Goal: Transaction & Acquisition: Purchase product/service

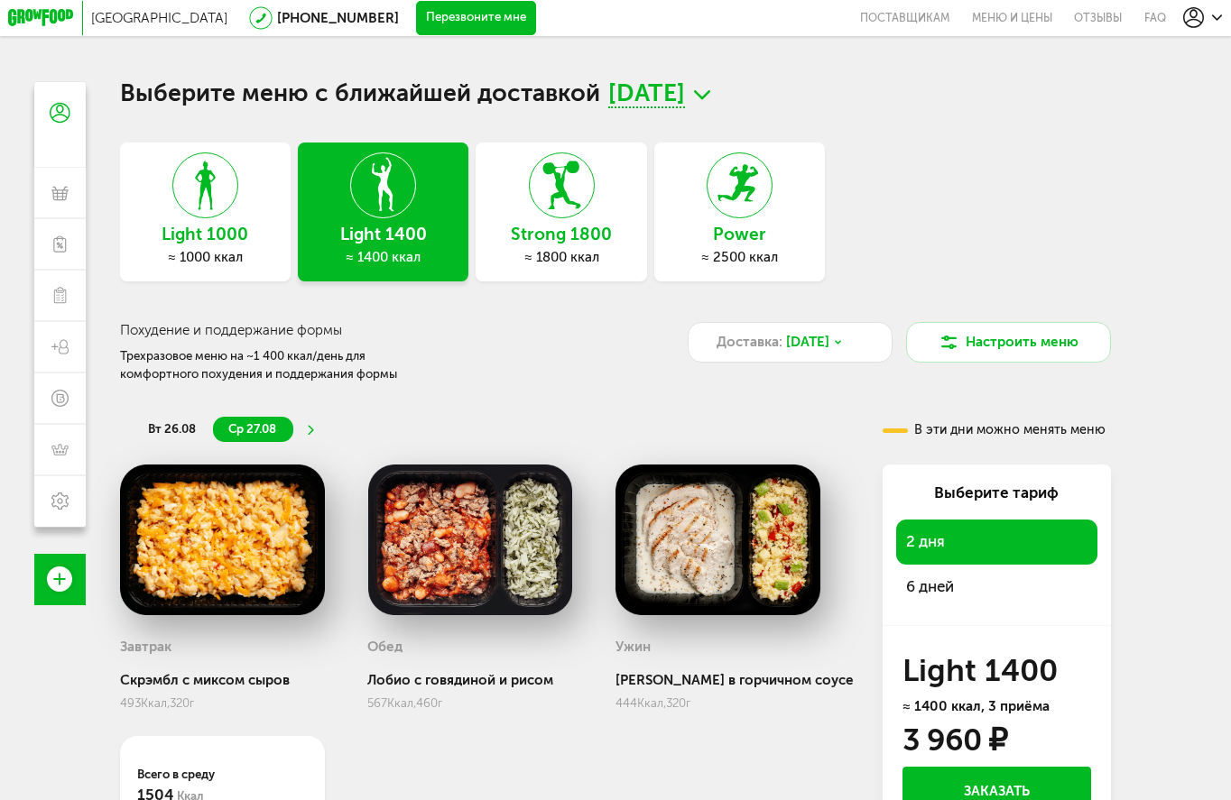
click at [728, 217] on icon at bounding box center [739, 185] width 64 height 66
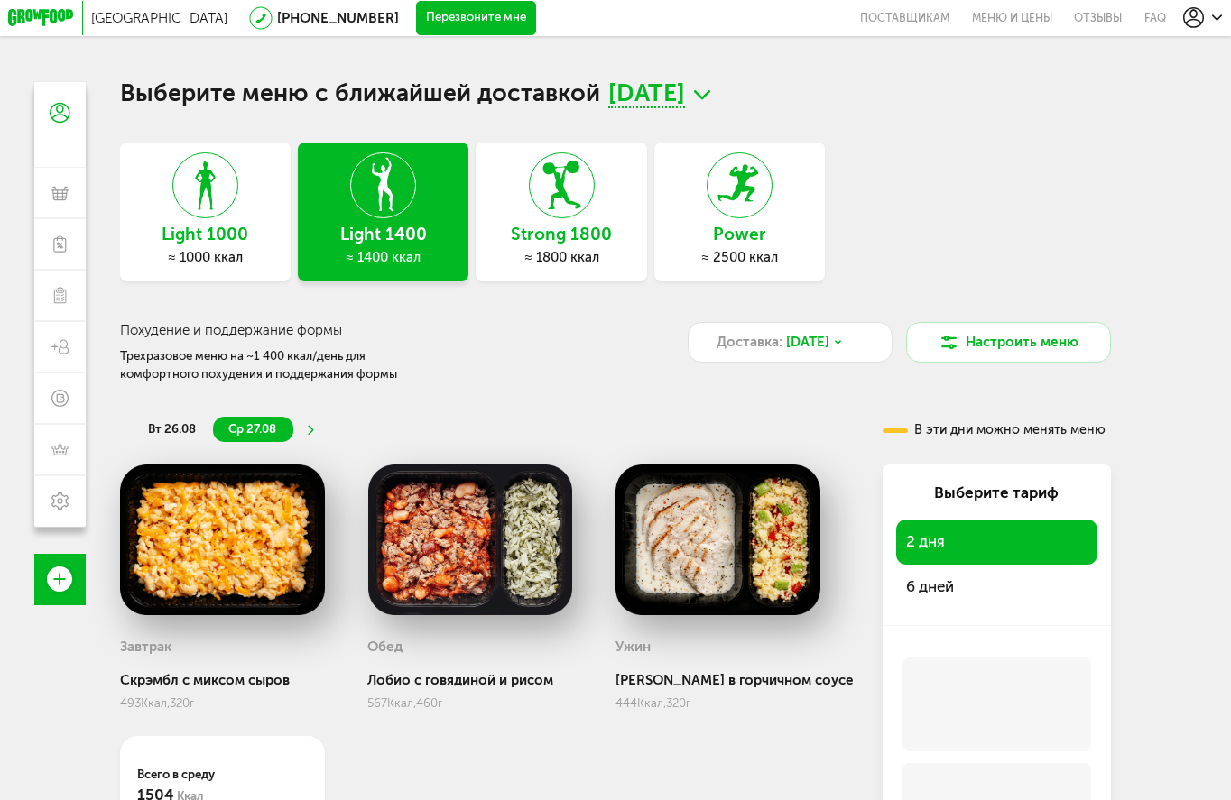
click at [741, 258] on div "≈ 2500 ккал" at bounding box center [739, 257] width 171 height 16
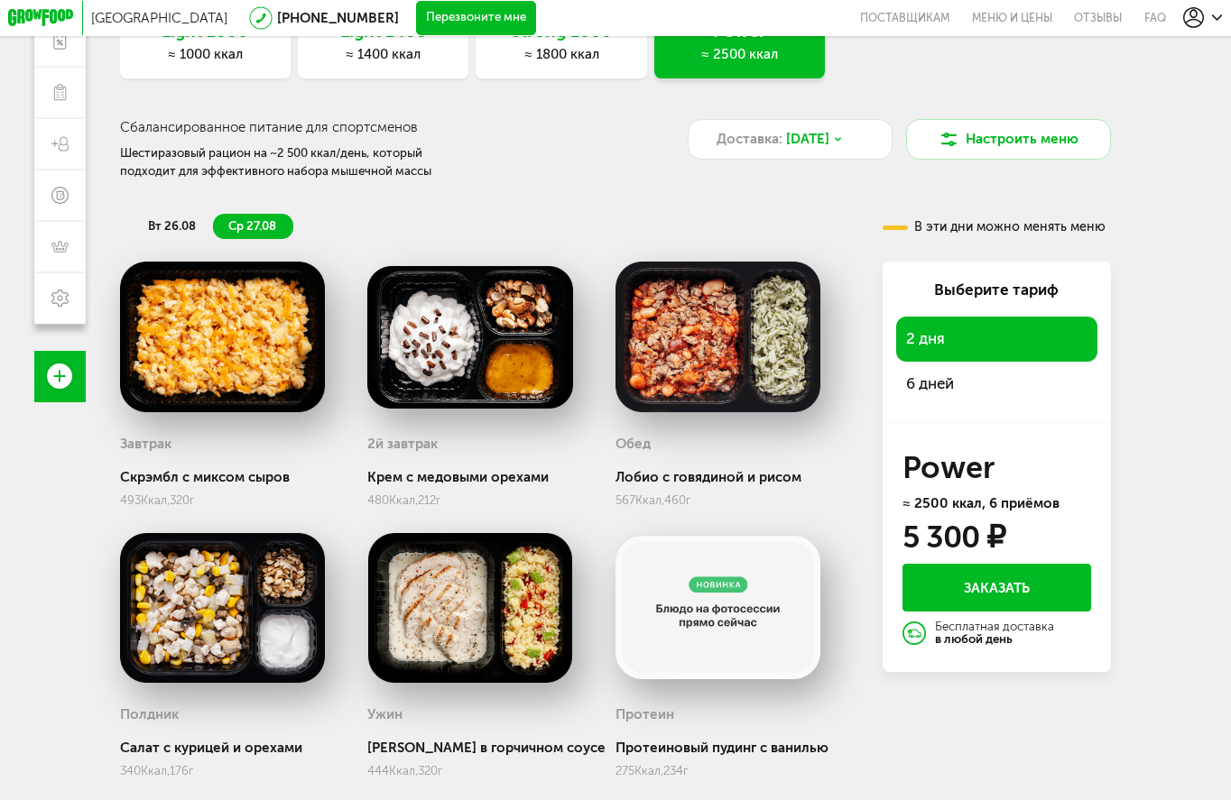
scroll to position [217, 0]
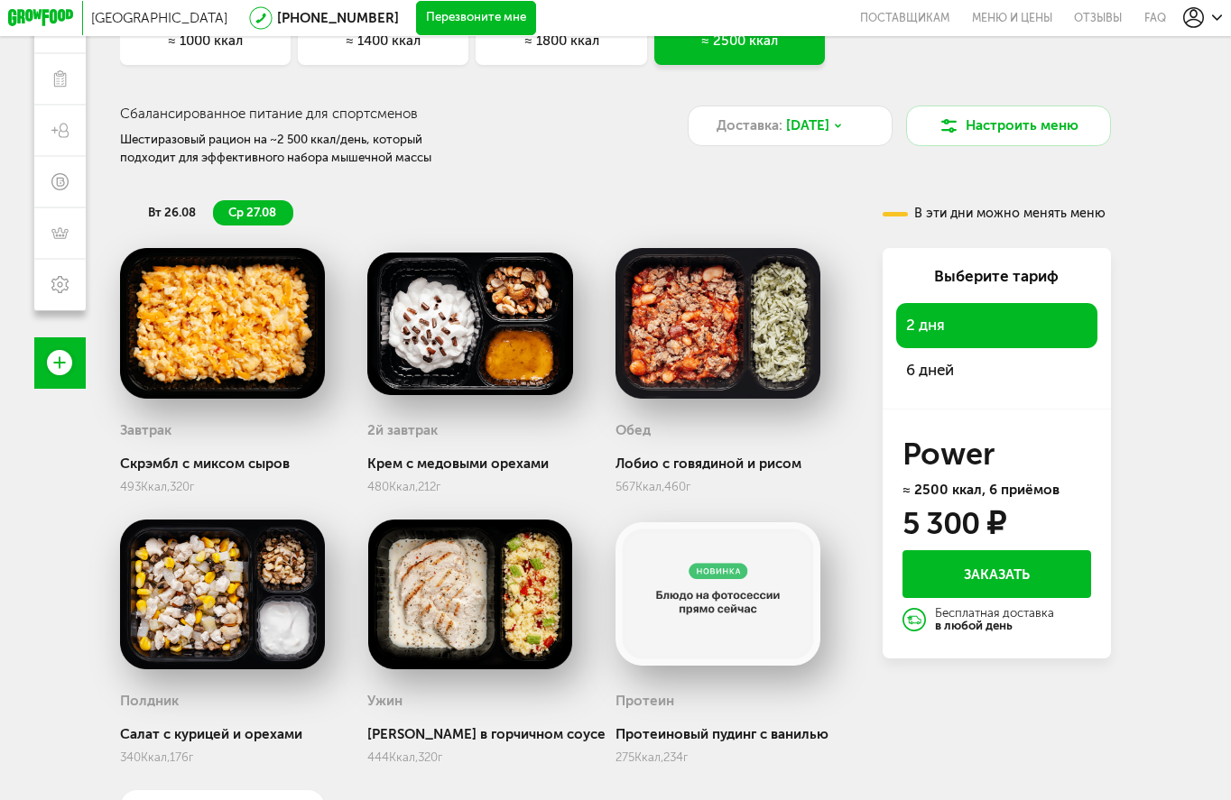
click at [972, 385] on div "6 дней" at bounding box center [997, 369] width 202 height 44
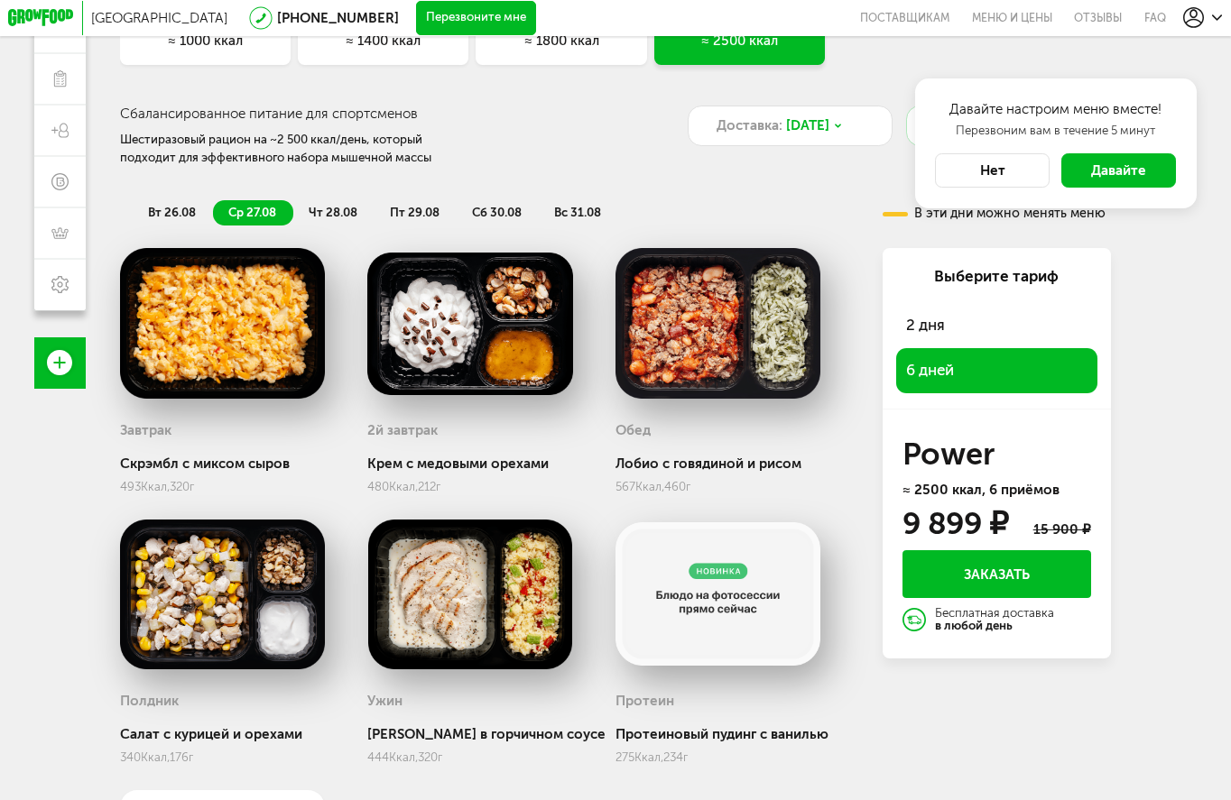
click at [1019, 183] on button "Нет" at bounding box center [992, 170] width 115 height 34
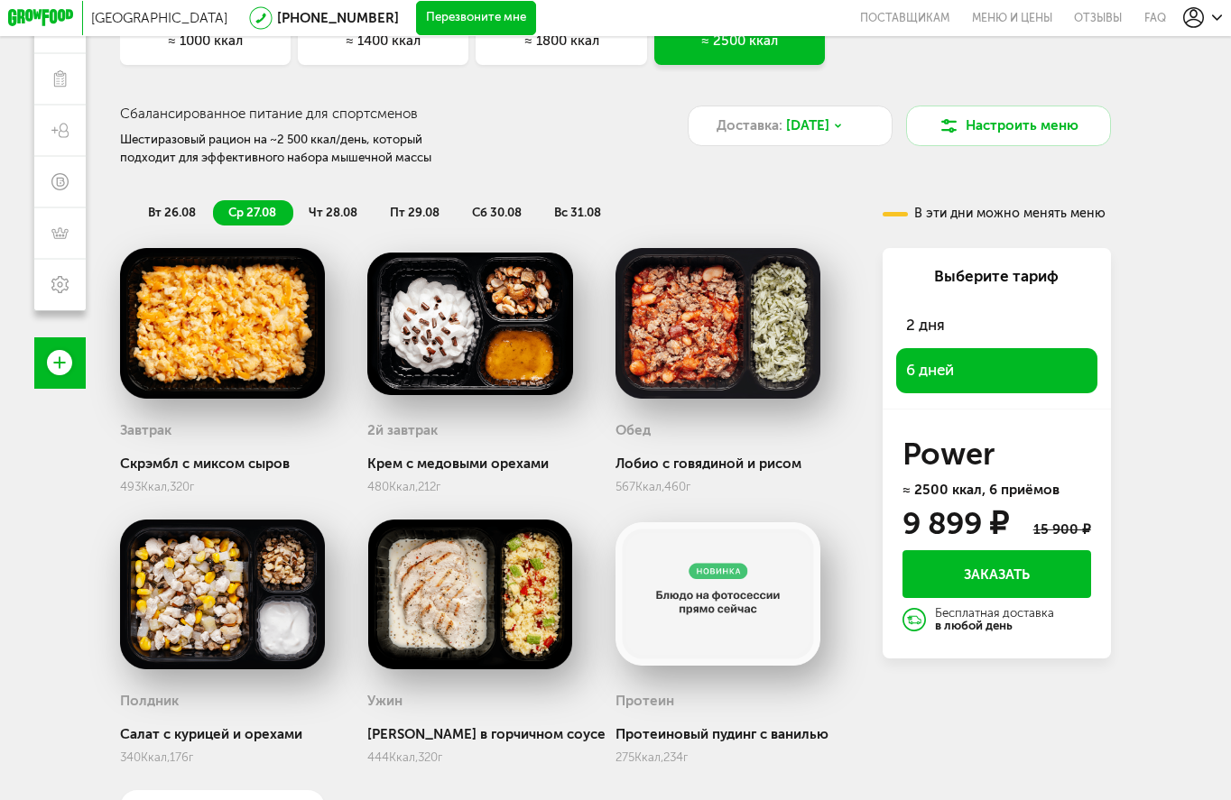
click at [1002, 582] on button "Заказать" at bounding box center [996, 574] width 188 height 48
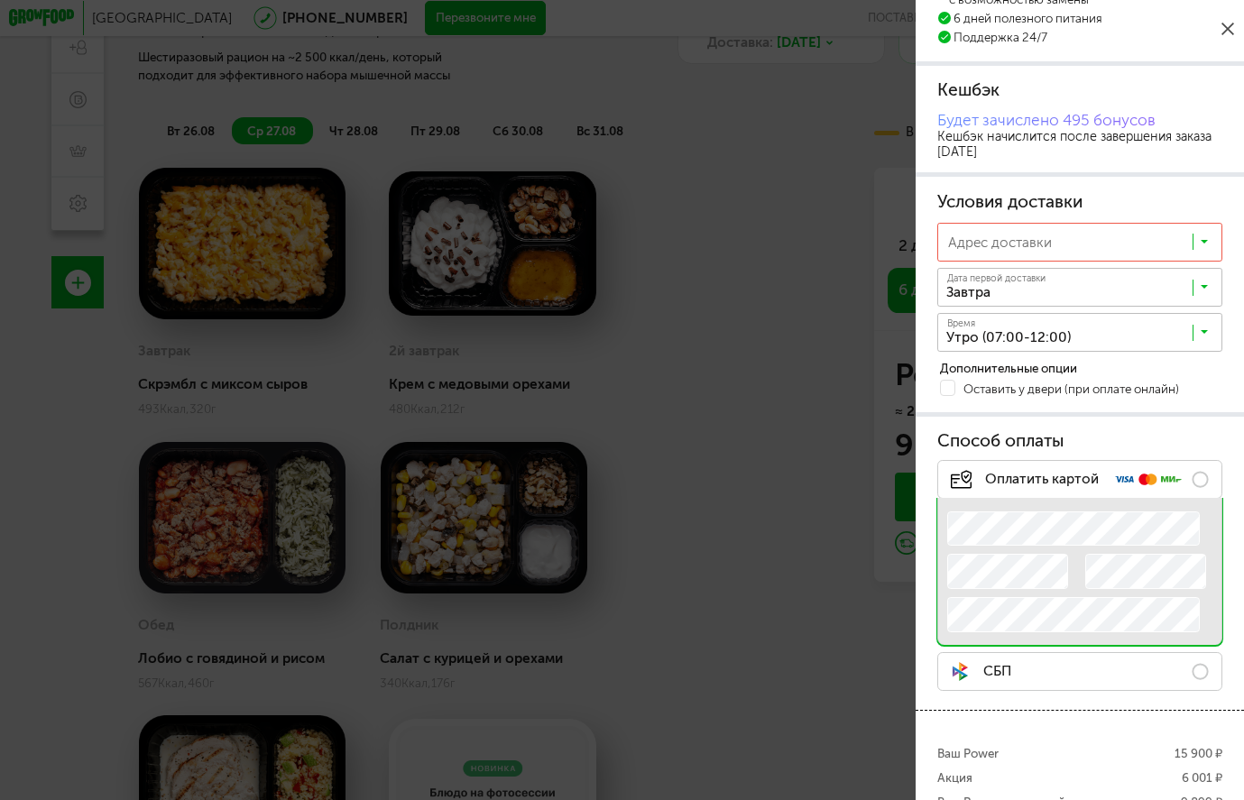
scroll to position [296, 0]
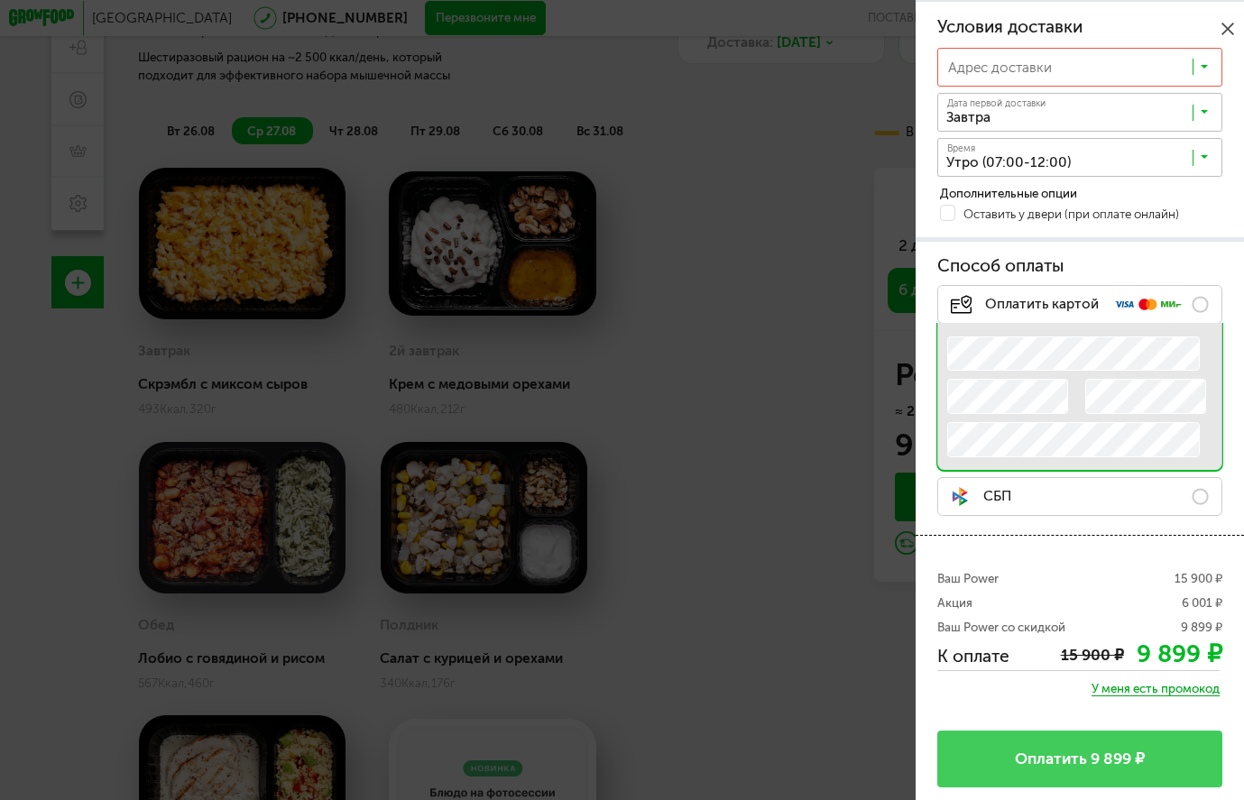
click at [1097, 494] on label "СБП" at bounding box center [1079, 496] width 285 height 39
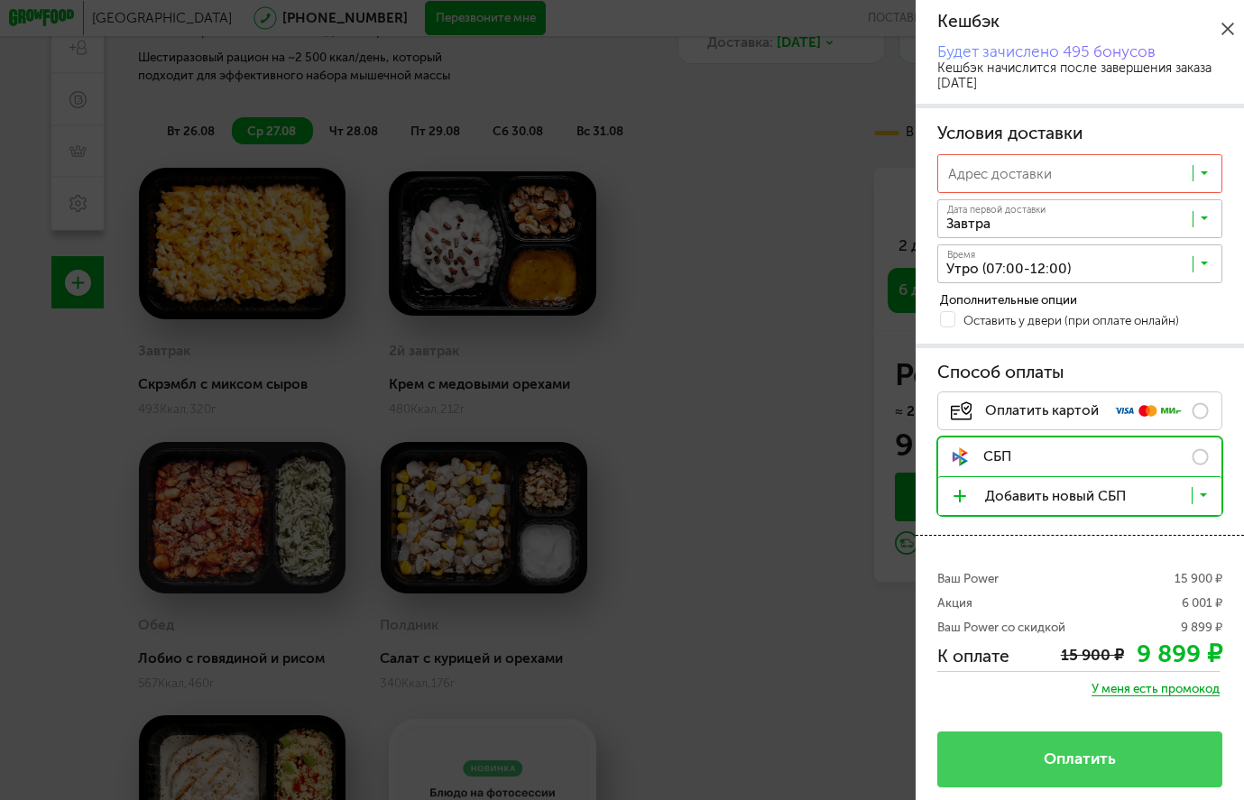
click at [1101, 752] on div "Оплатить" at bounding box center [1079, 760] width 285 height 56
click at [1136, 179] on input "Search for option" at bounding box center [1084, 178] width 283 height 30
click at [1130, 214] on span "Добавить новый адрес" at bounding box center [1079, 212] width 283 height 36
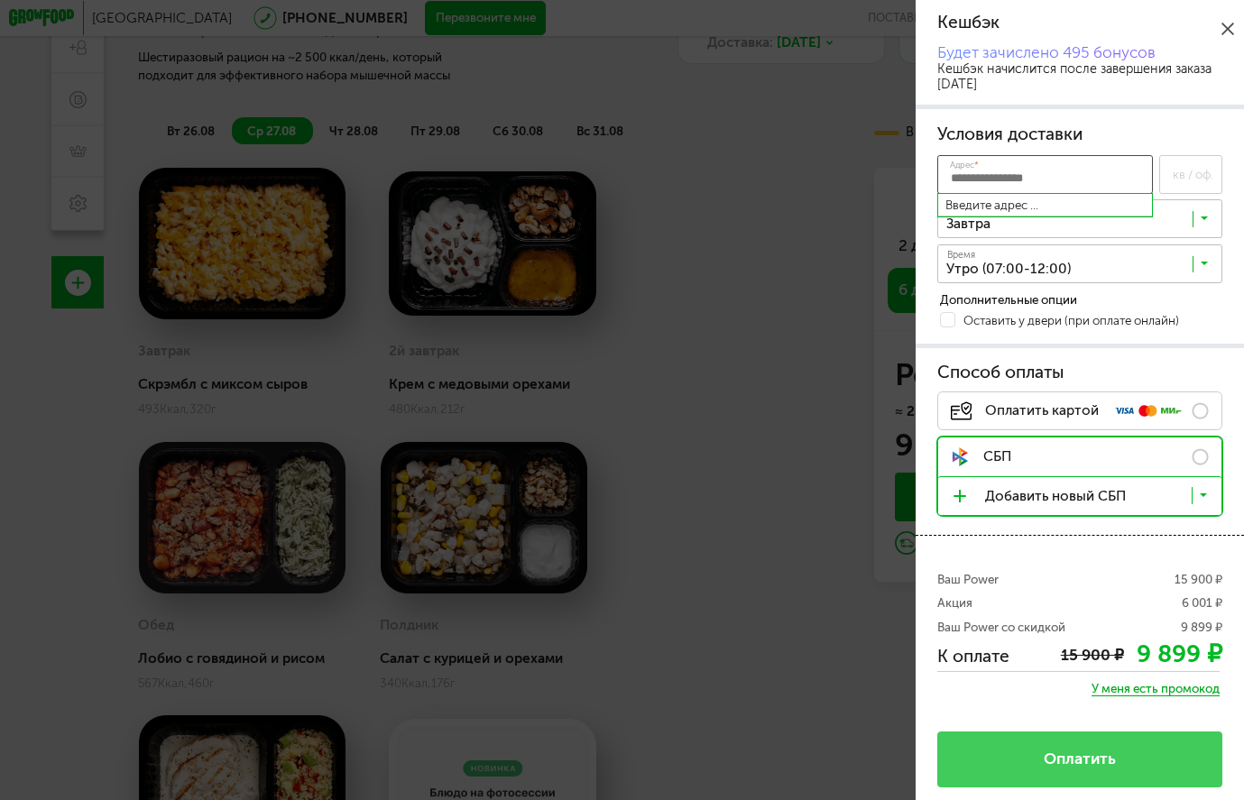
click at [1020, 173] on input "Адрес *" at bounding box center [1045, 174] width 216 height 39
type input "*"
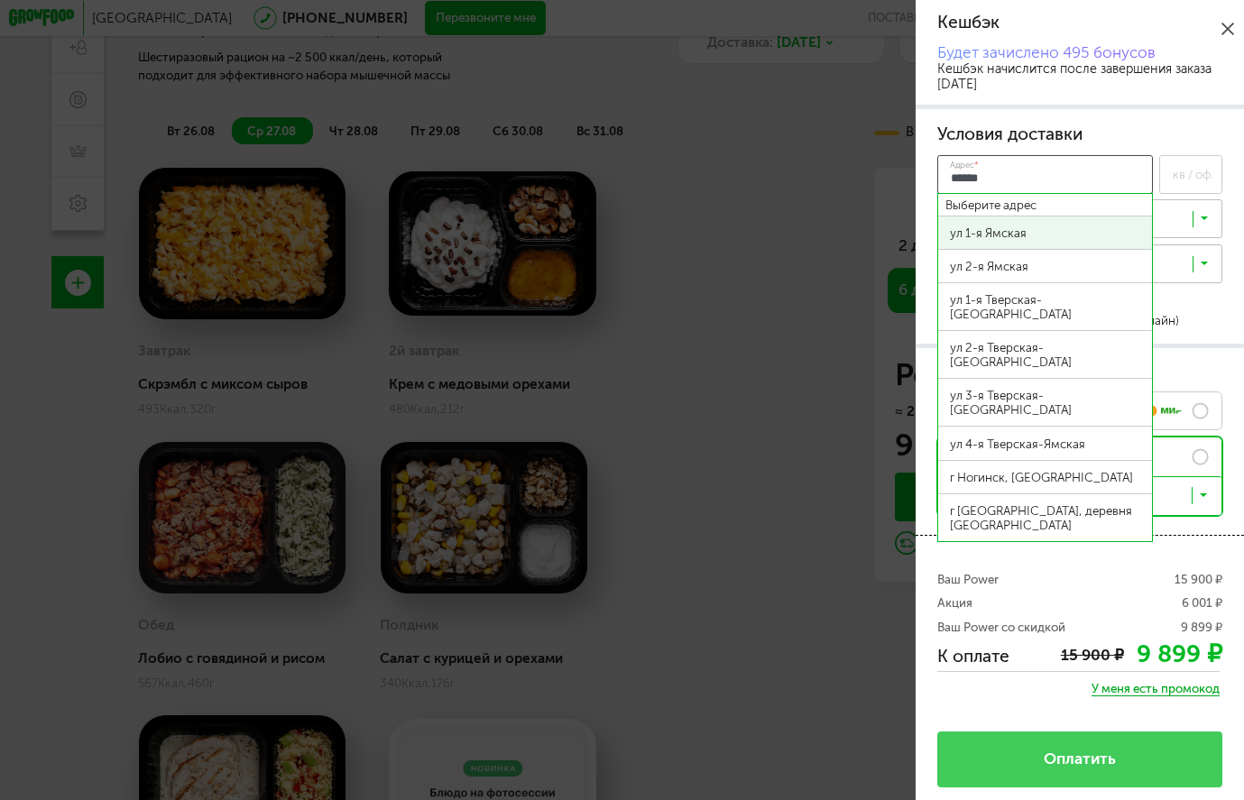
click at [1034, 239] on div "ул 1-я Ямская" at bounding box center [1045, 233] width 191 height 14
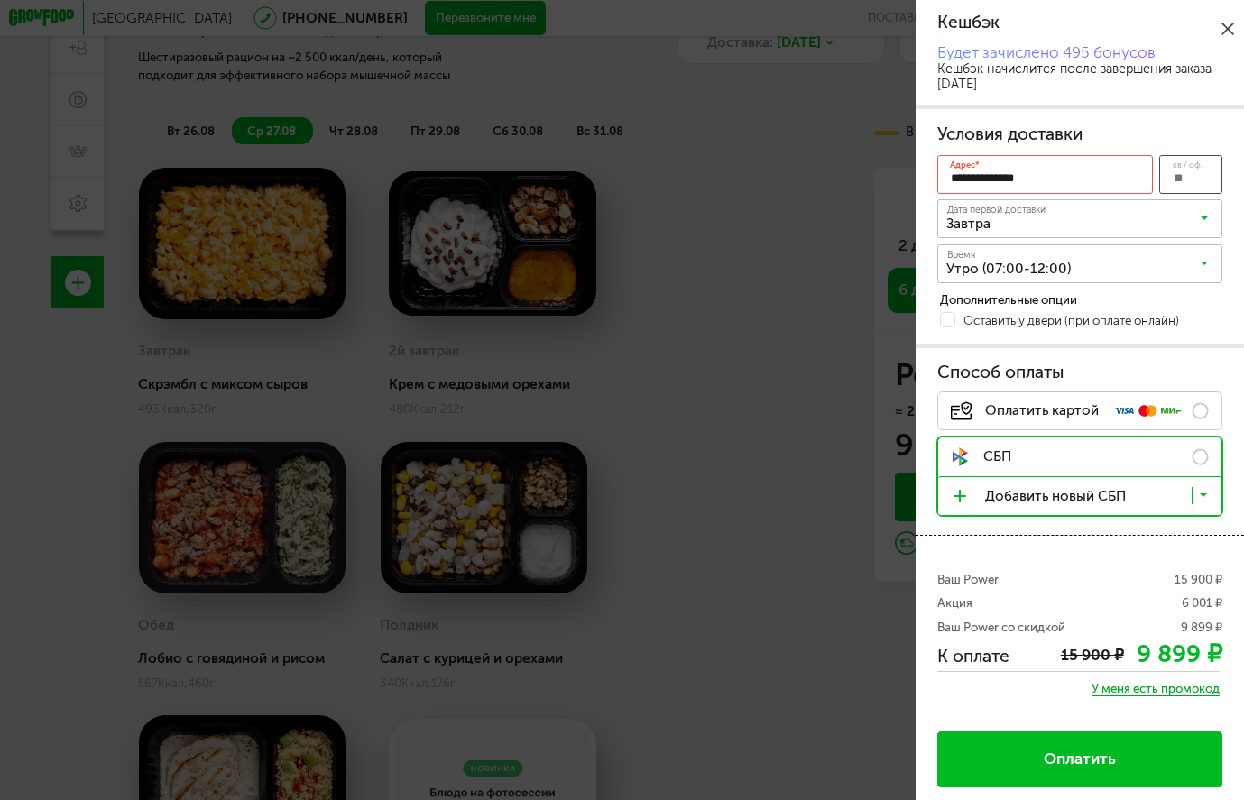
click at [1166, 183] on input "кв / оф." at bounding box center [1190, 174] width 63 height 39
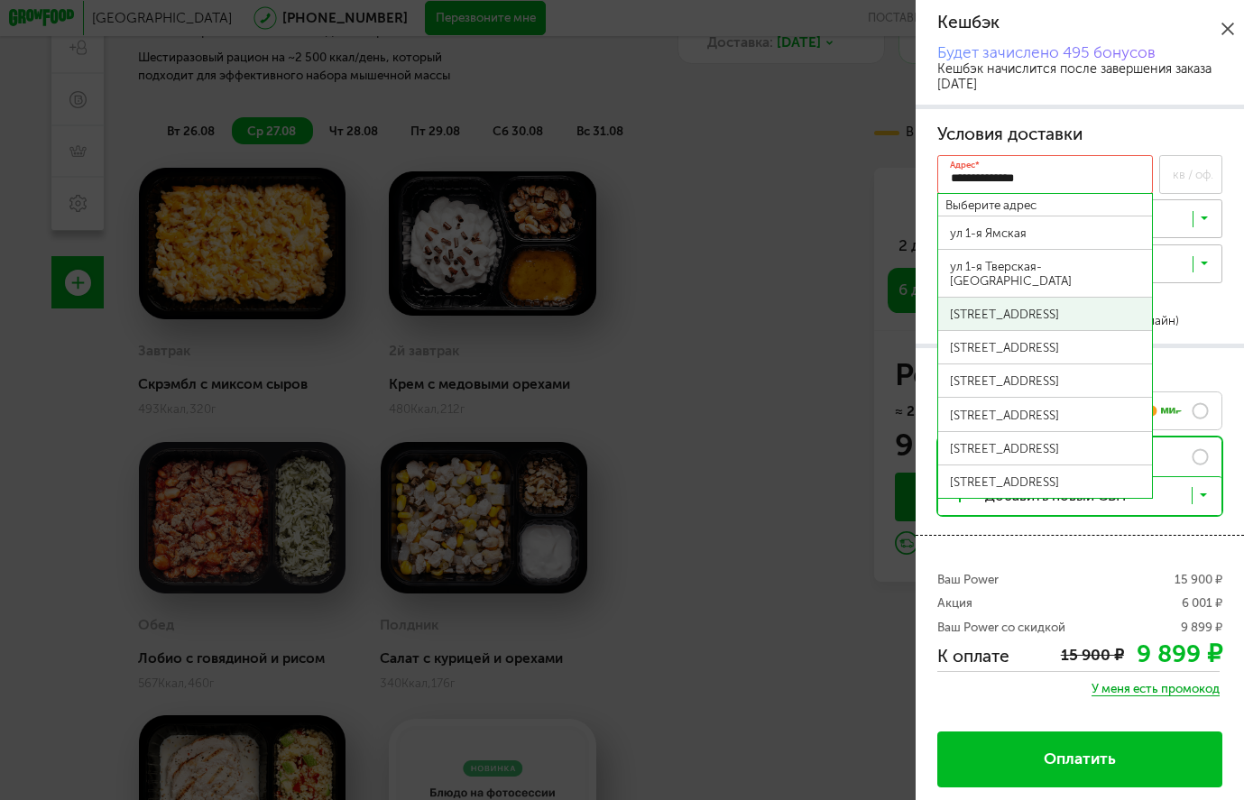
click at [1062, 307] on div "ул 1-я Ямская, д 4" at bounding box center [1045, 314] width 191 height 14
type input "**********"
click at [1178, 175] on label "кв / оф." at bounding box center [1193, 175] width 41 height 10
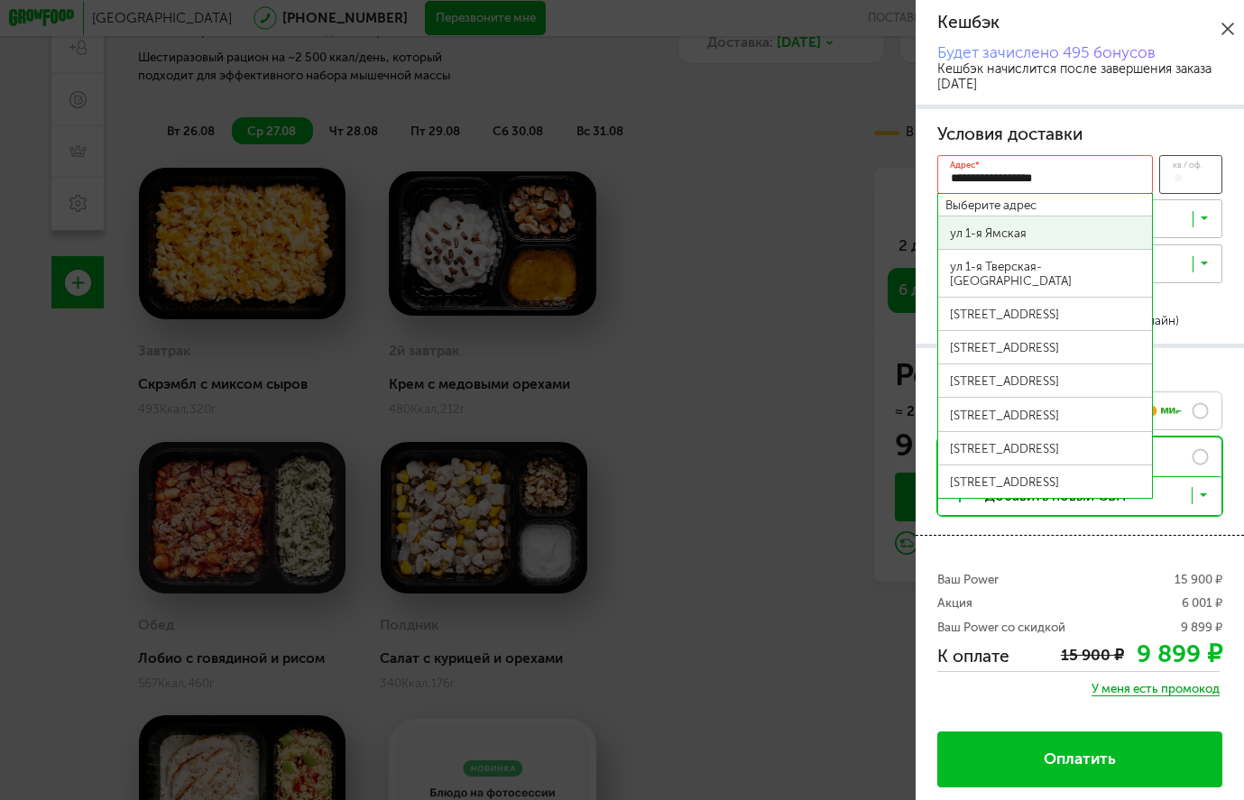
click at [1178, 175] on input "кв / оф." at bounding box center [1190, 174] width 63 height 39
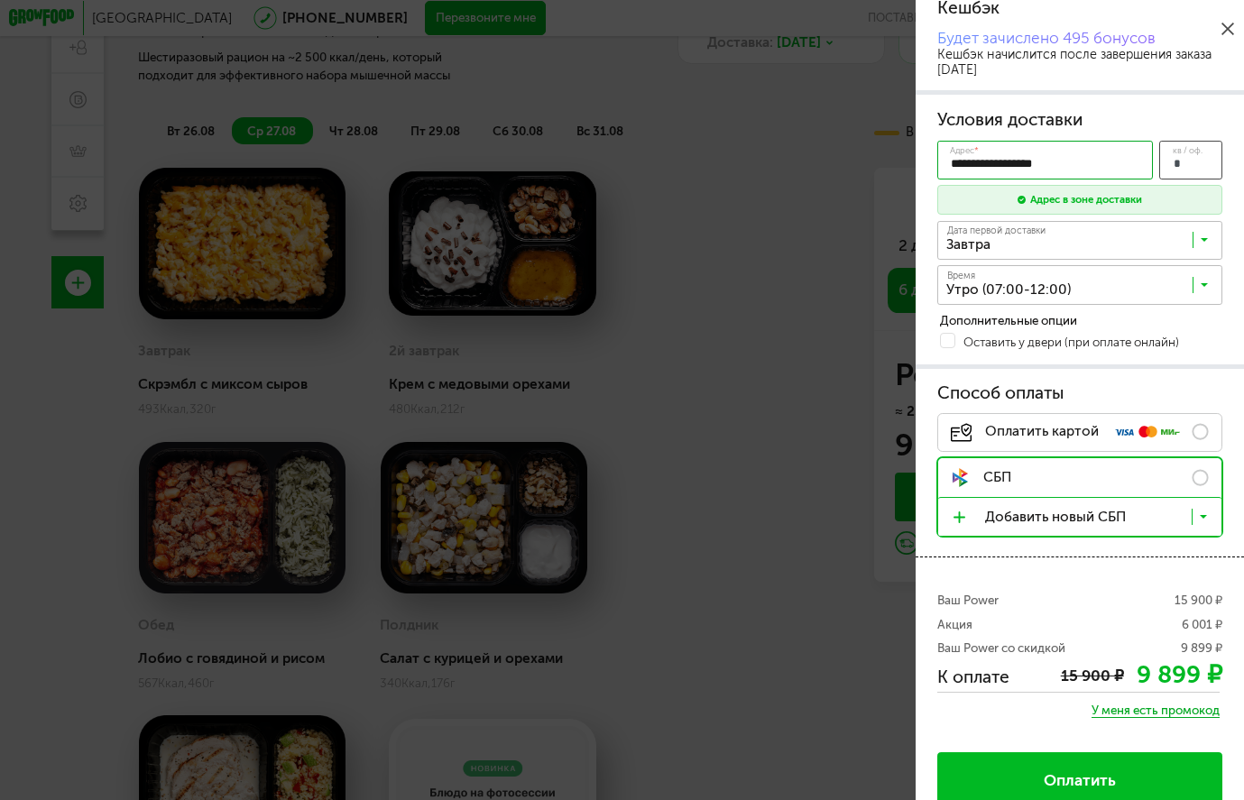
type input "*"
click at [1091, 787] on span "Оплатить" at bounding box center [1080, 780] width 72 height 17
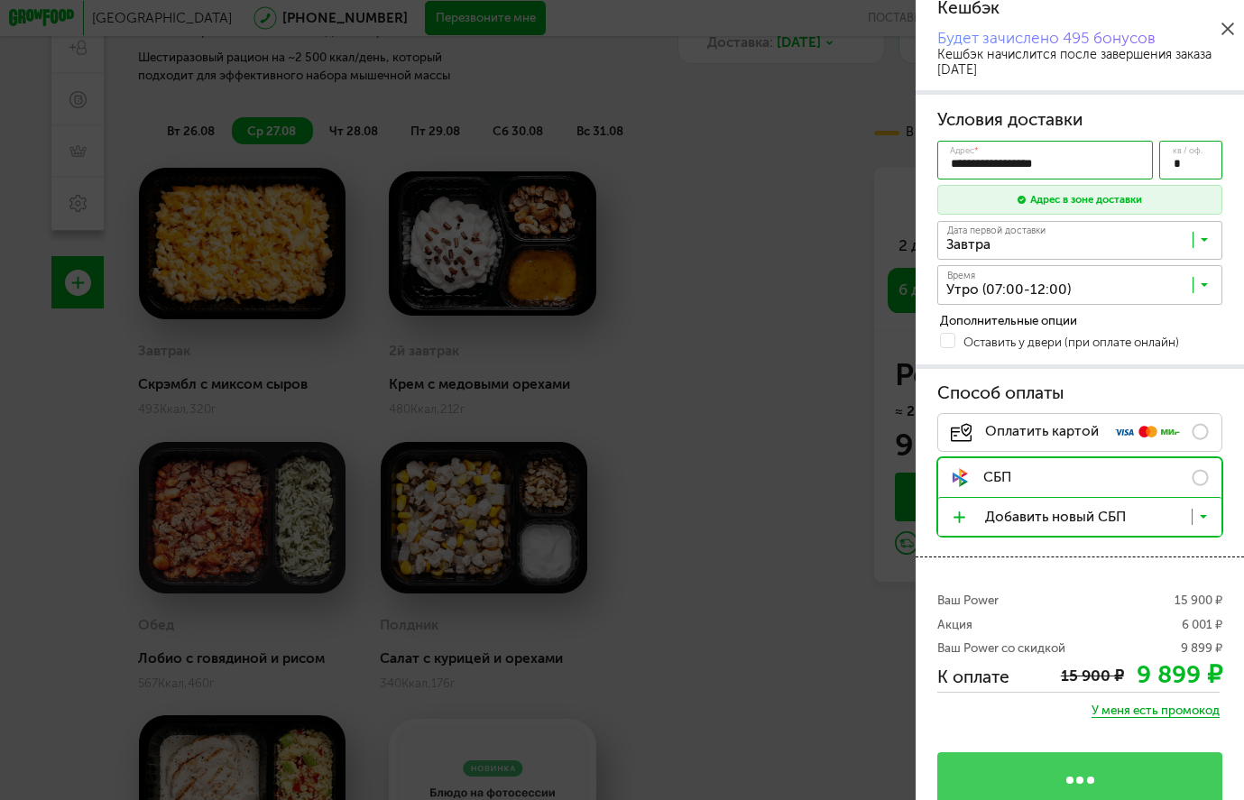
scroll to position [0, 0]
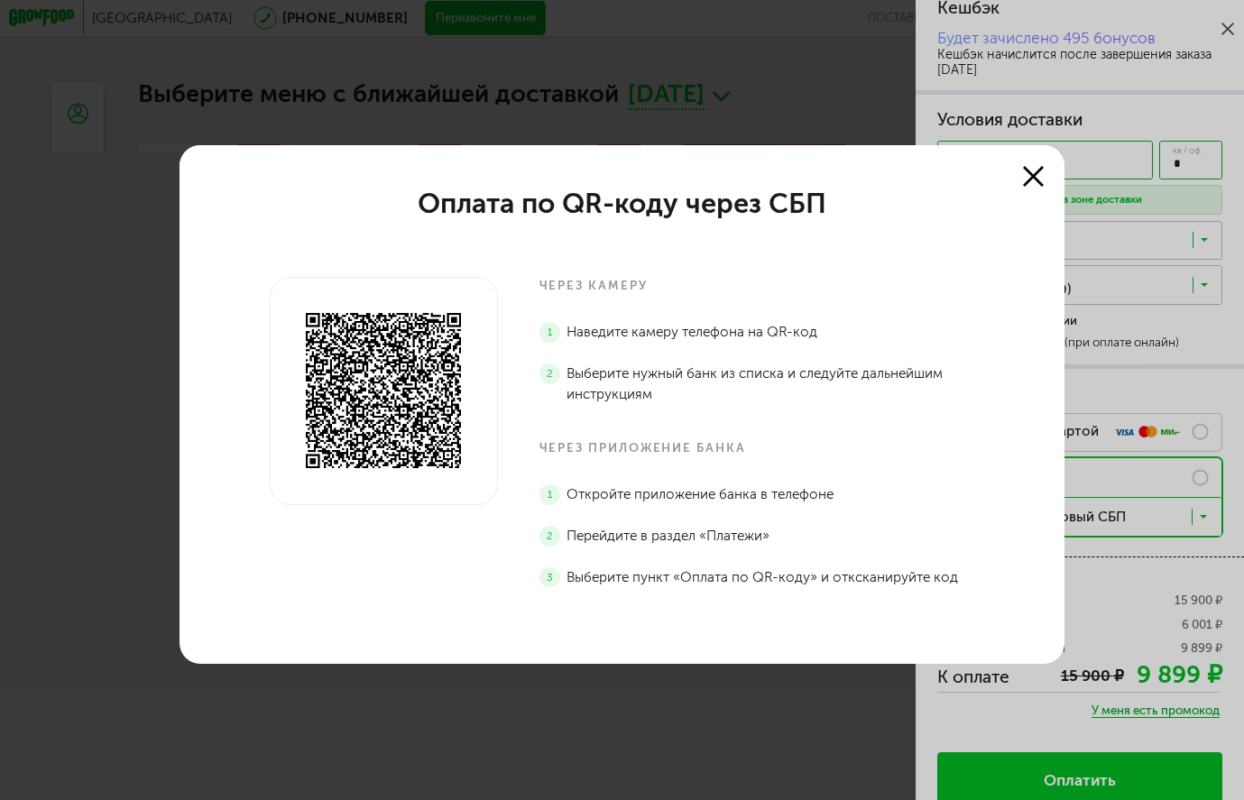
click at [1038, 167] on icon at bounding box center [1033, 176] width 21 height 21
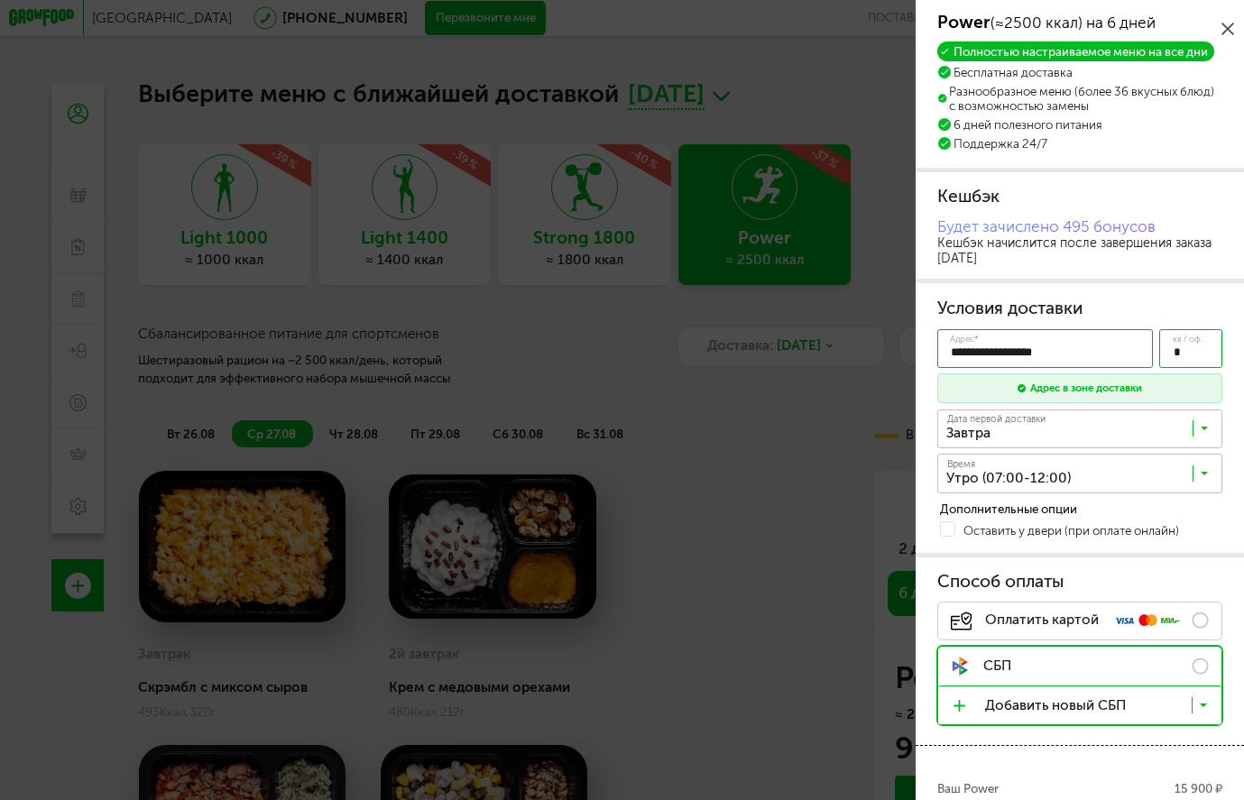
click at [1227, 29] on icon at bounding box center [1228, 29] width 13 height 13
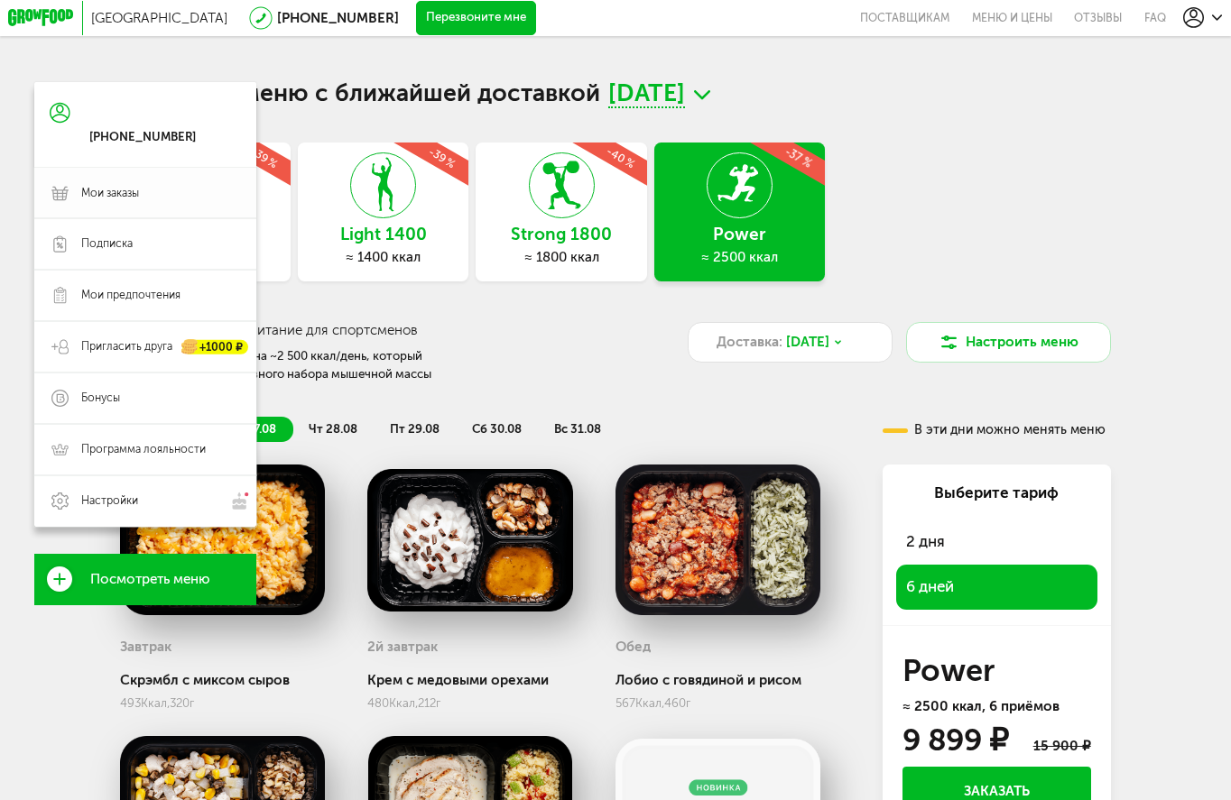
click at [51, 199] on icon at bounding box center [59, 193] width 17 height 17
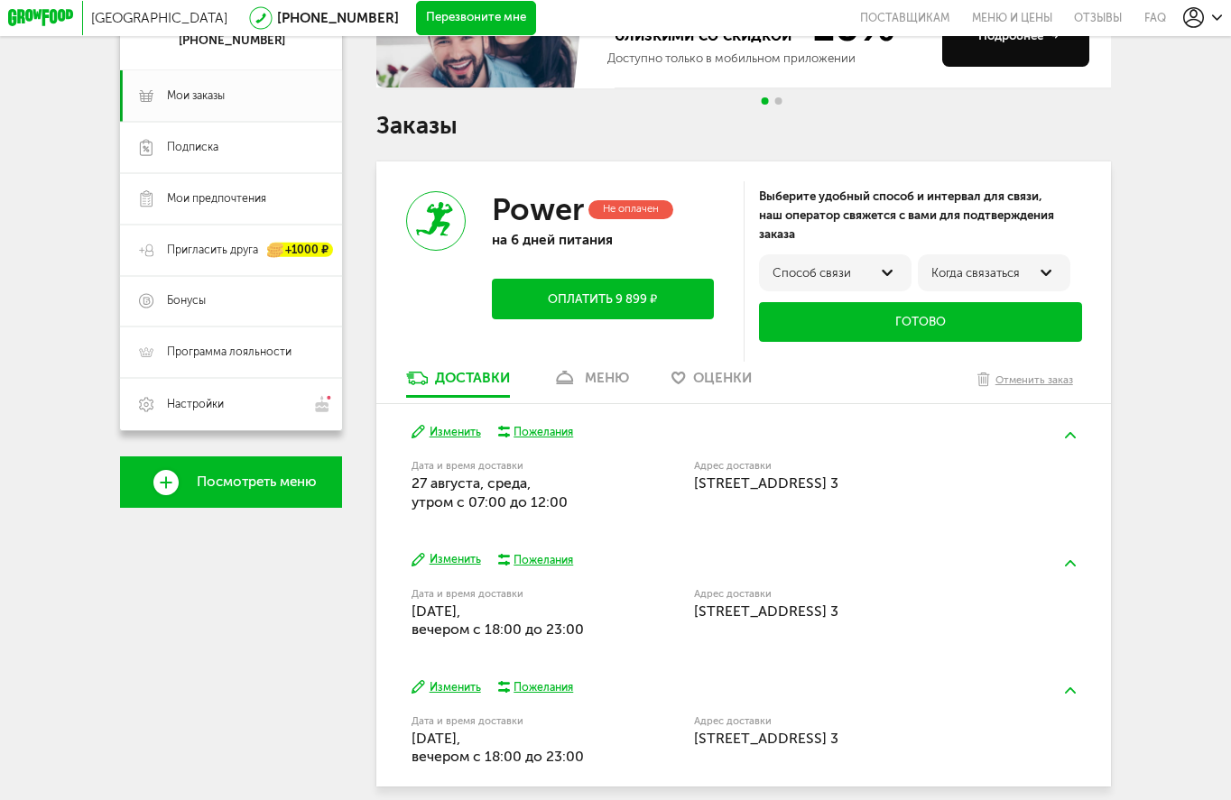
click at [615, 385] on div "меню" at bounding box center [607, 378] width 44 height 16
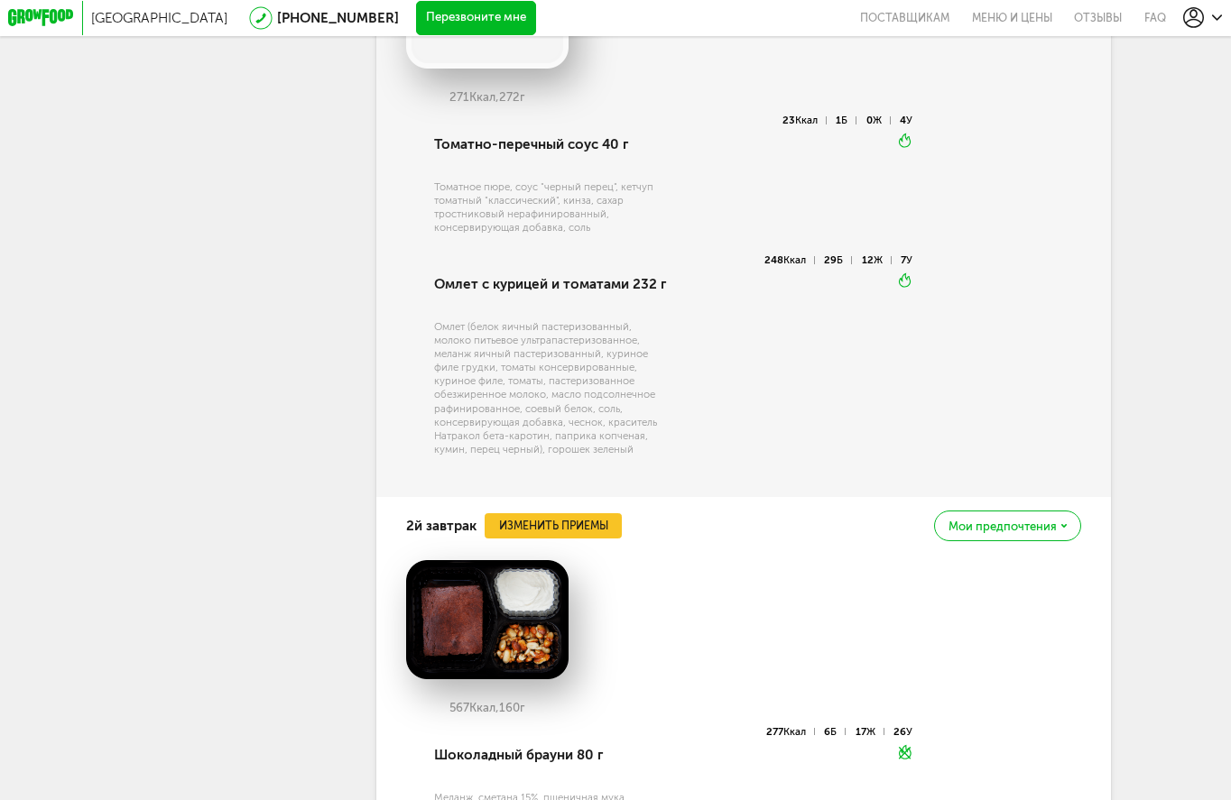
scroll to position [1203, 0]
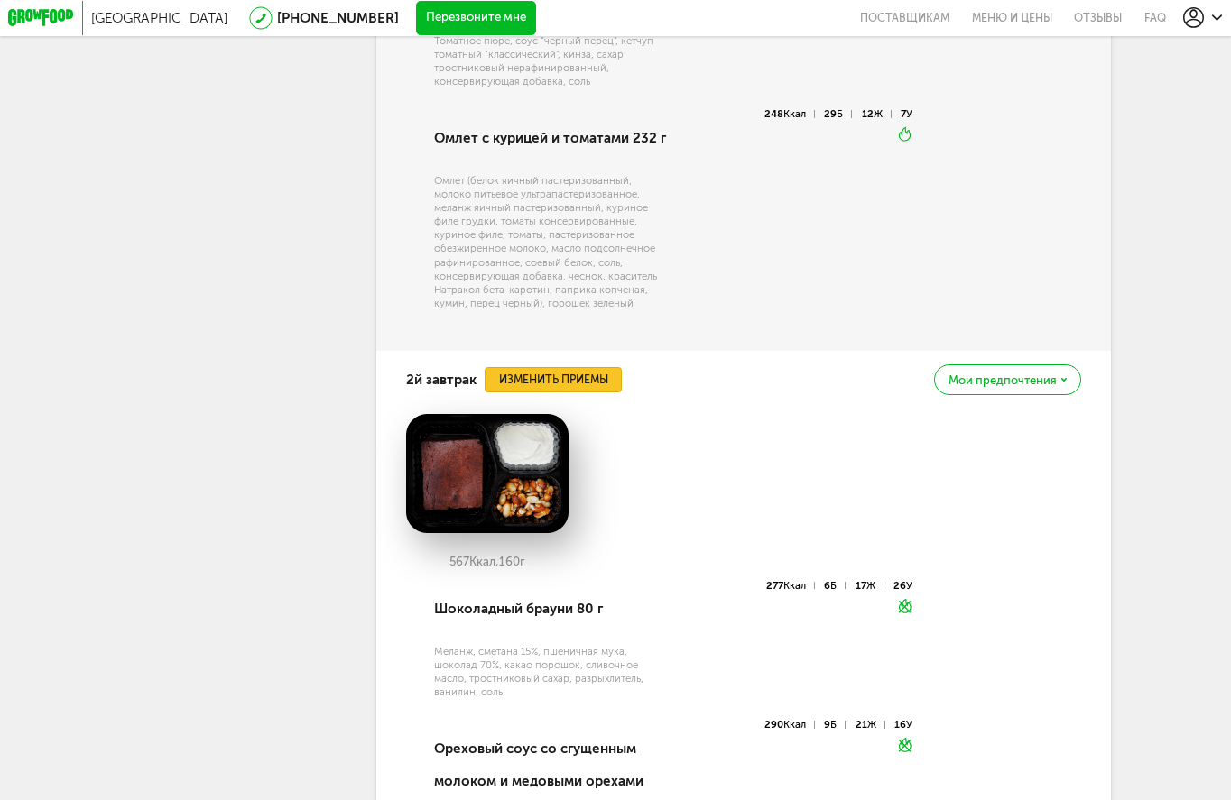
click at [575, 392] on button "Изменить приемы" at bounding box center [552, 379] width 137 height 25
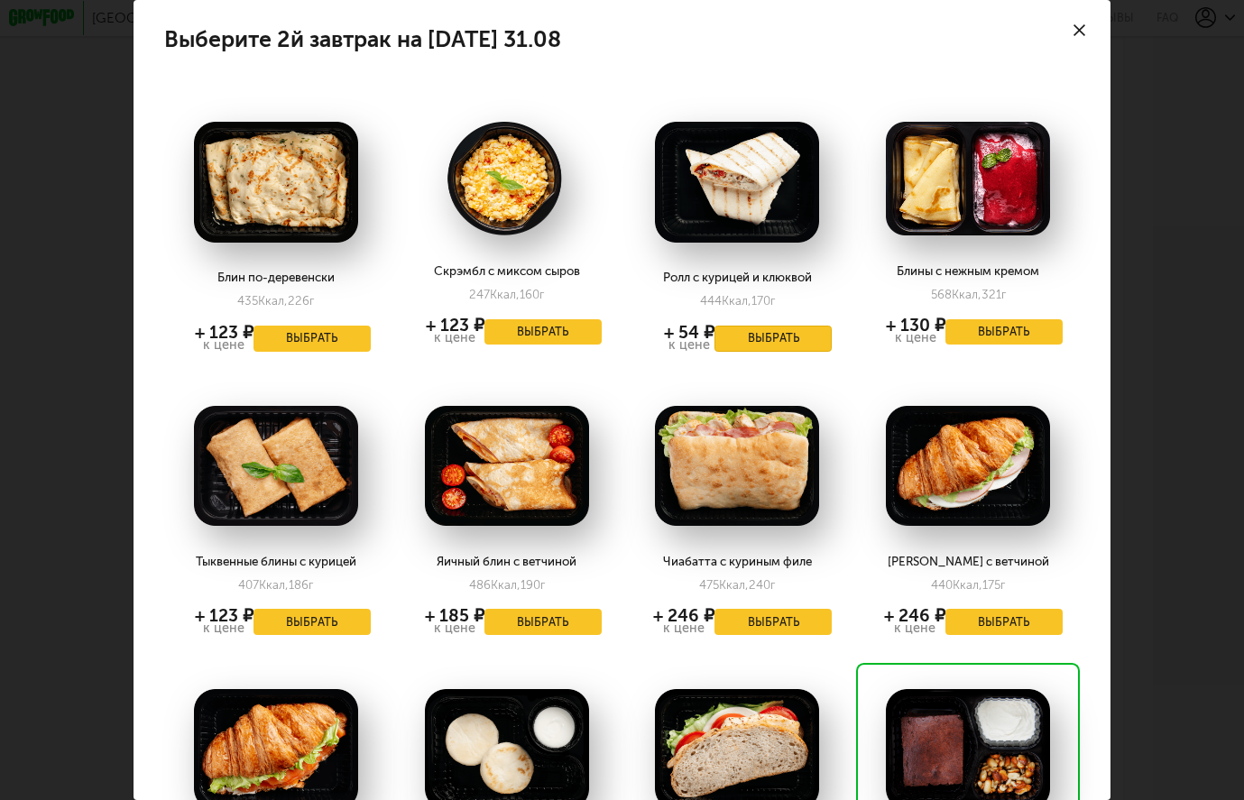
click at [770, 337] on button "Выбрать" at bounding box center [773, 339] width 117 height 26
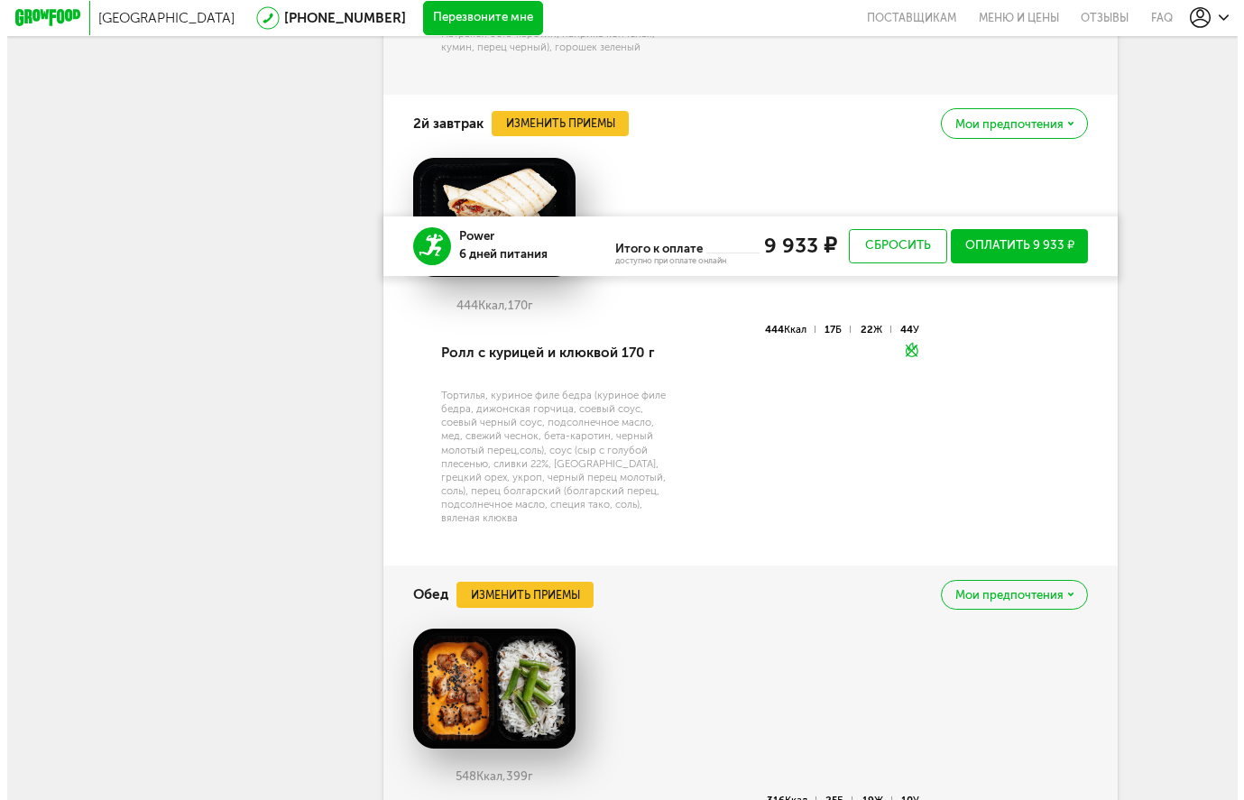
scroll to position [1744, 0]
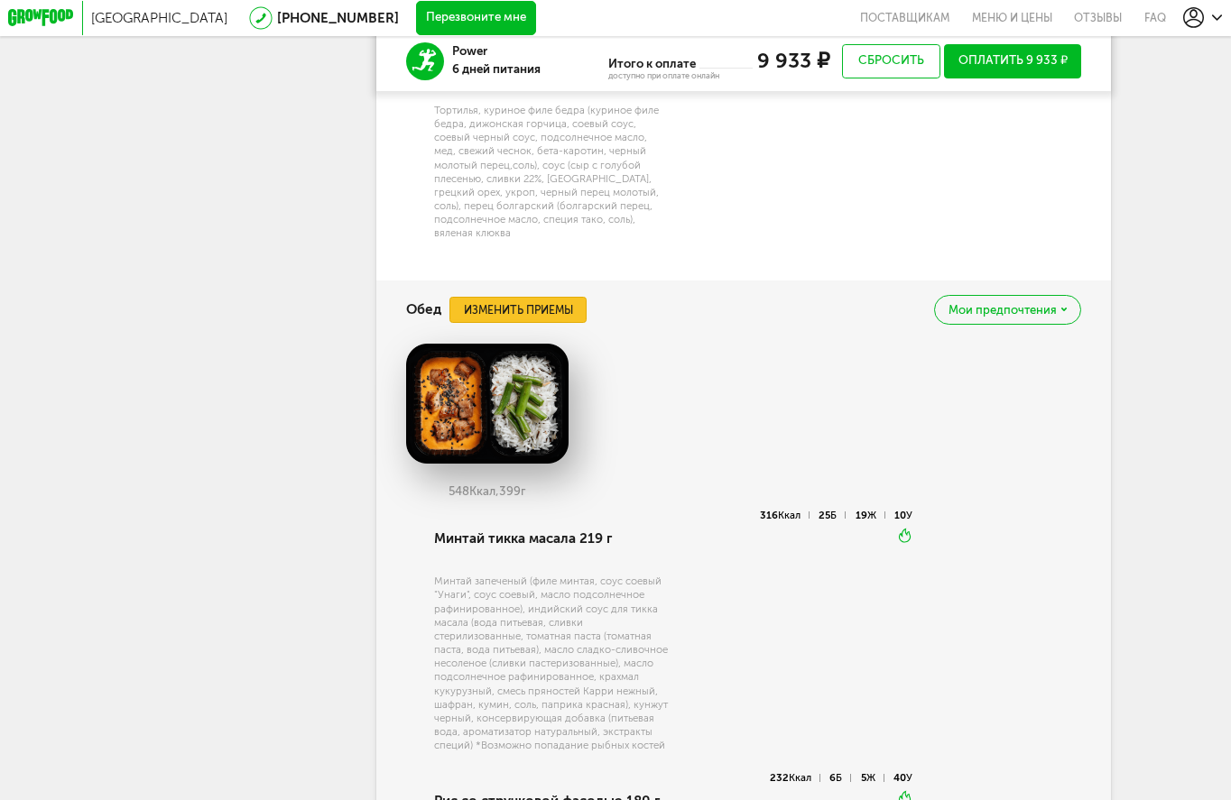
click at [559, 322] on button "Изменить приемы" at bounding box center [517, 309] width 137 height 25
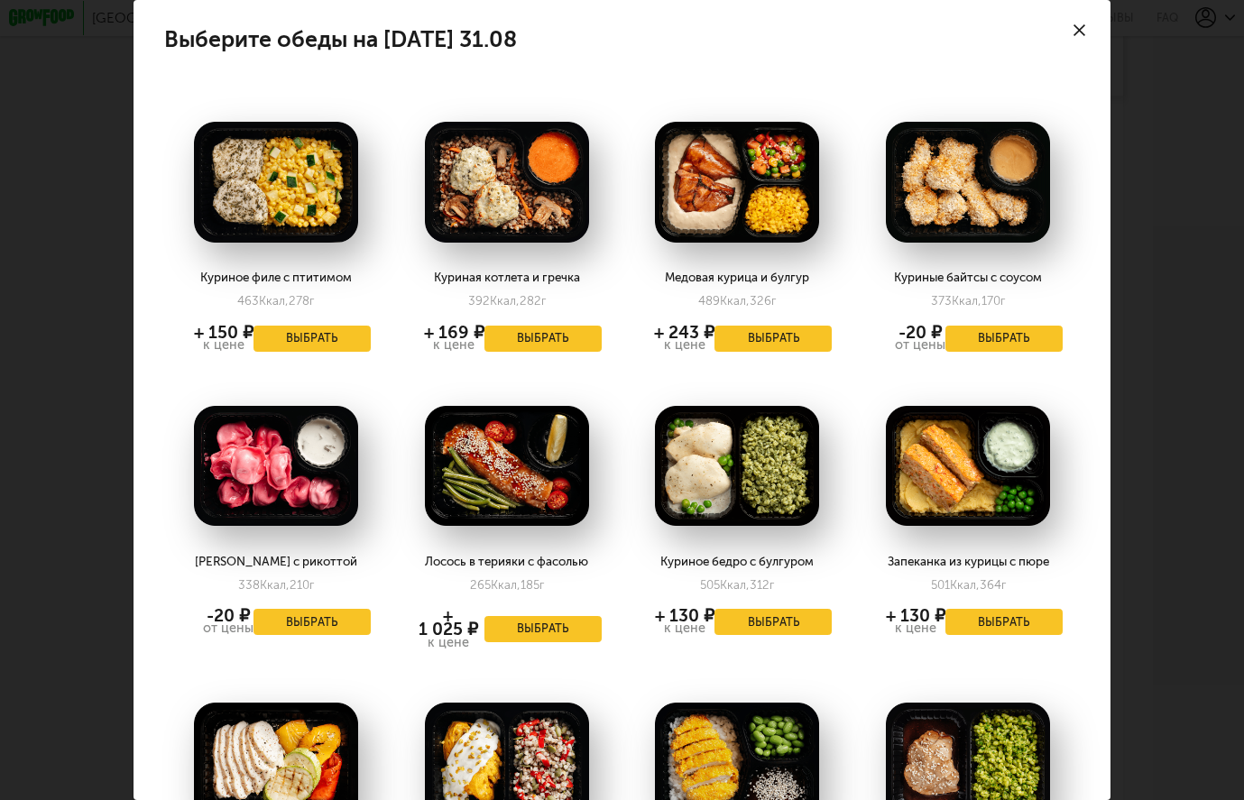
click at [460, 625] on div "+ 1 025 ₽" at bounding box center [448, 623] width 72 height 28
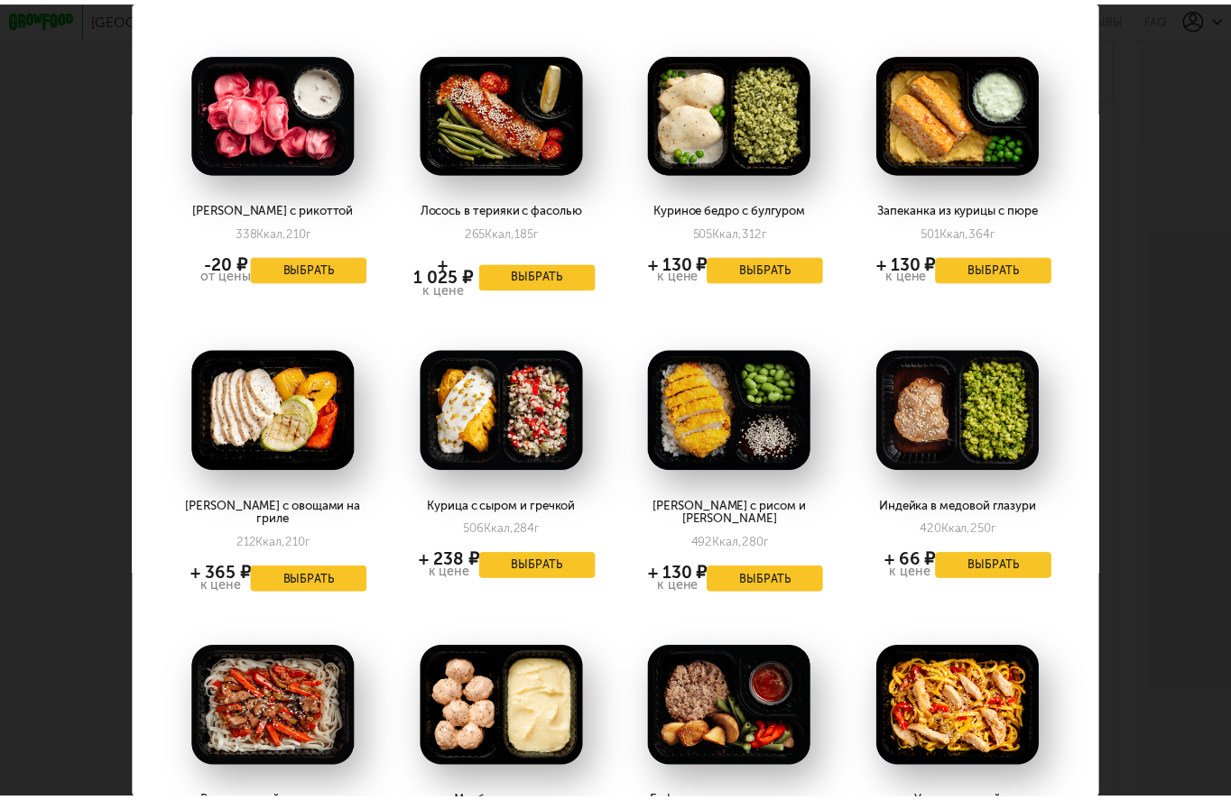
scroll to position [325, 0]
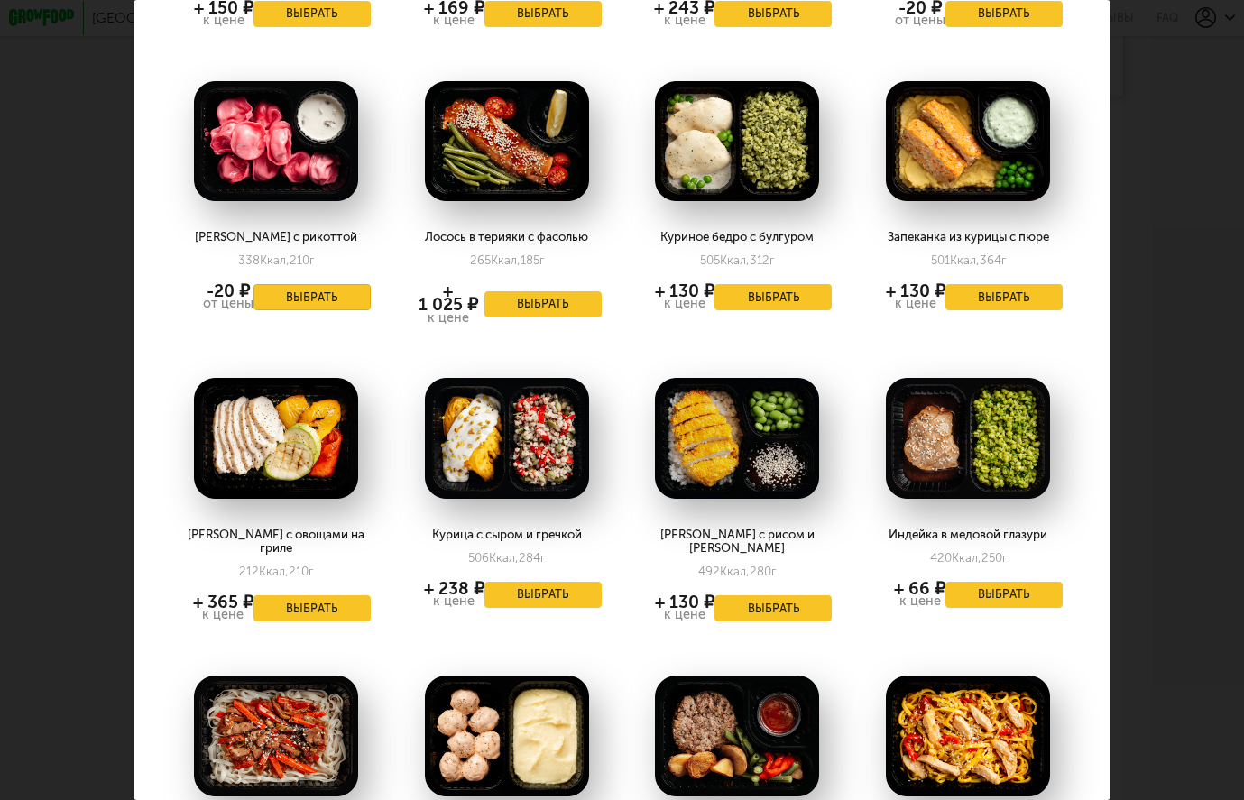
click at [309, 291] on button "Выбрать" at bounding box center [312, 297] width 117 height 26
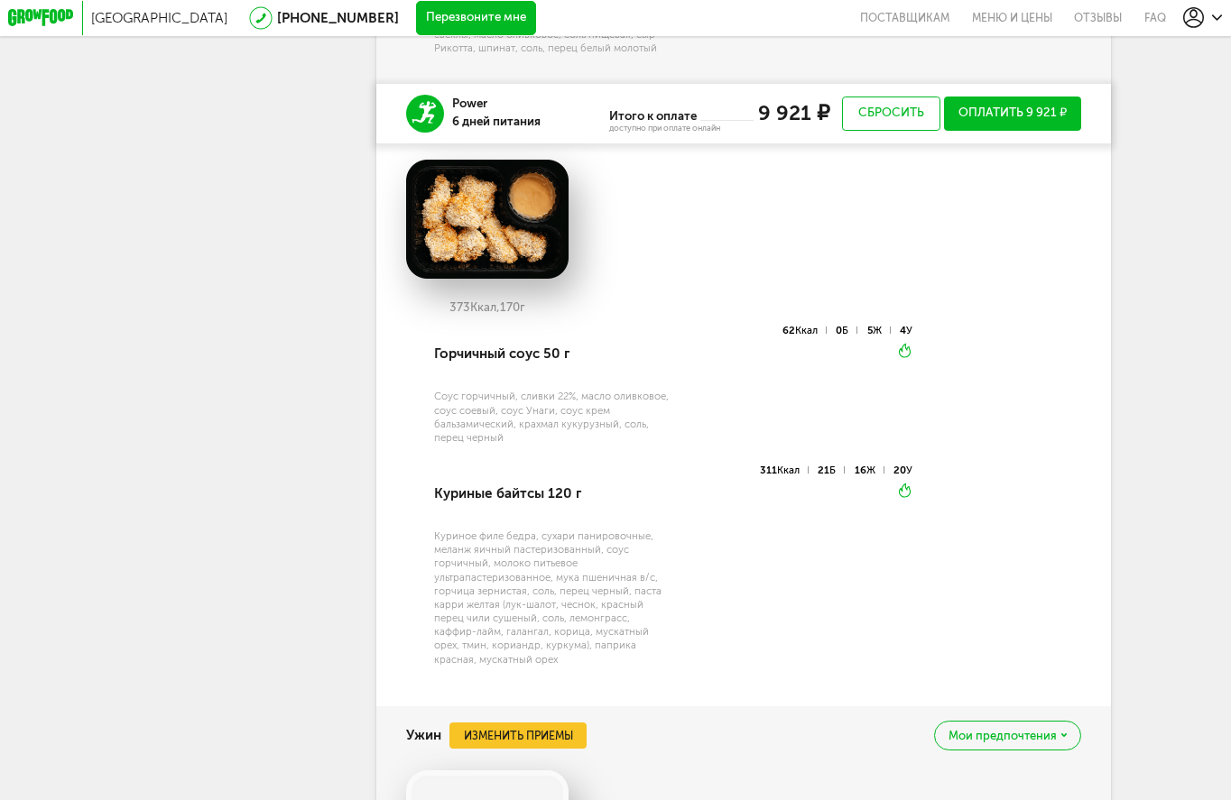
scroll to position [2502, 0]
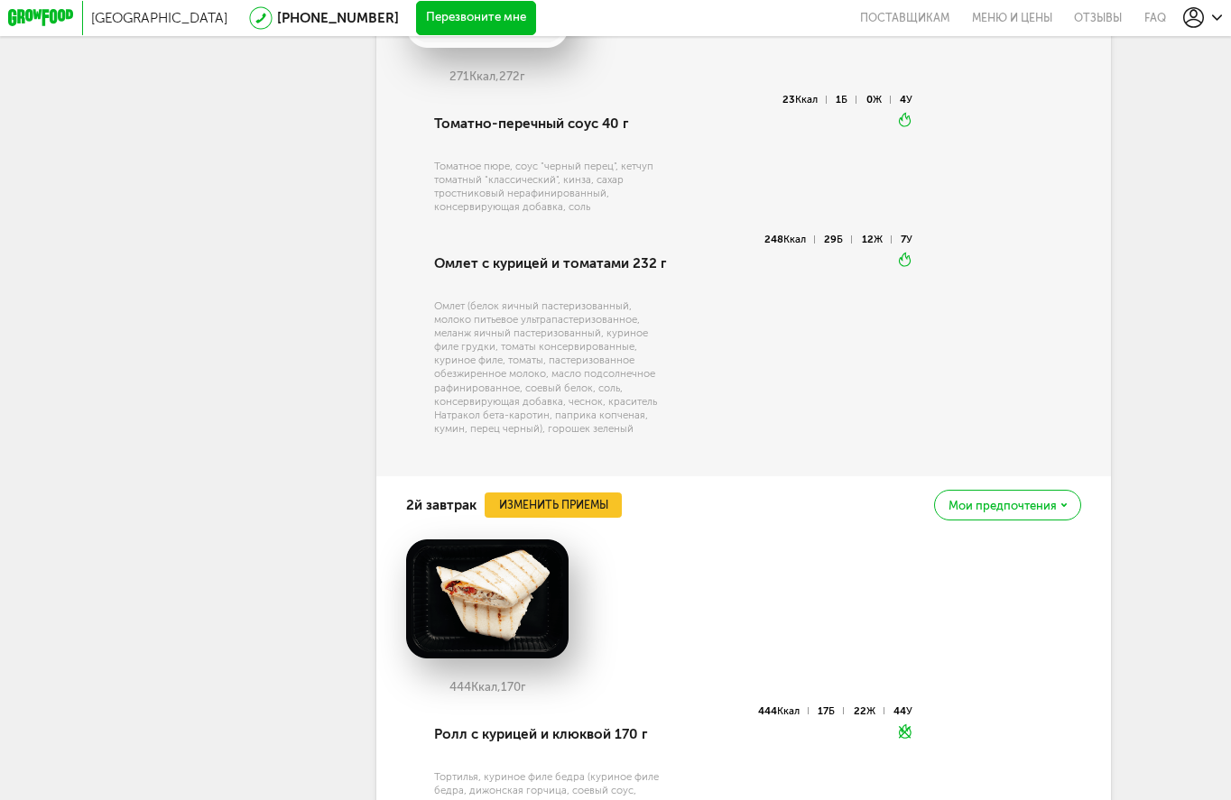
scroll to position [986, 0]
